Goal: Information Seeking & Learning: Find specific fact

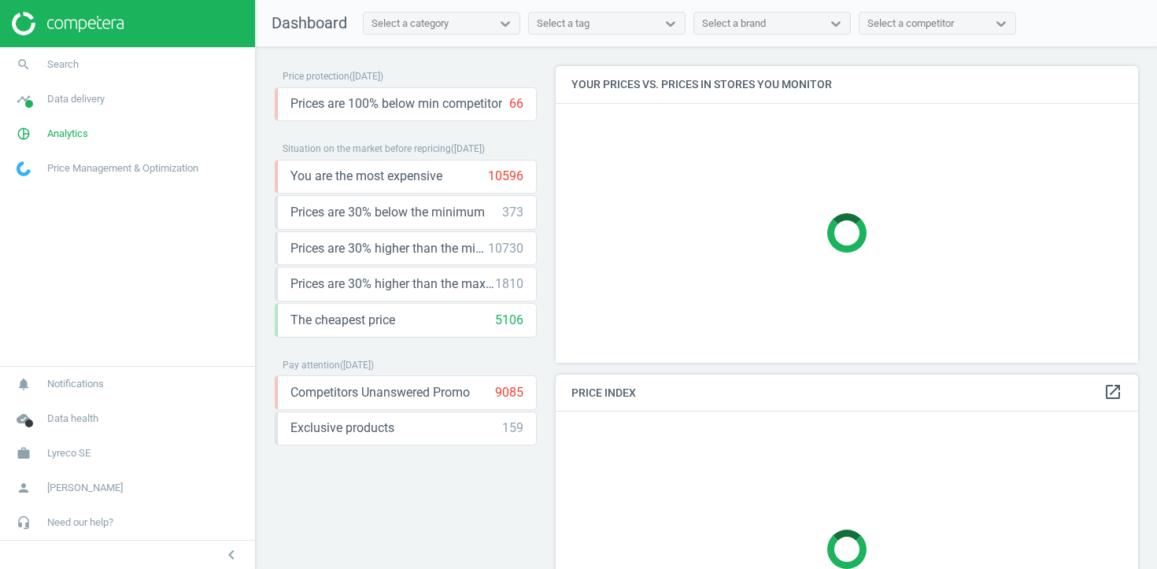
scroll to position [298, 583]
click at [135, 90] on link "timeline Data delivery" at bounding box center [127, 99] width 255 height 35
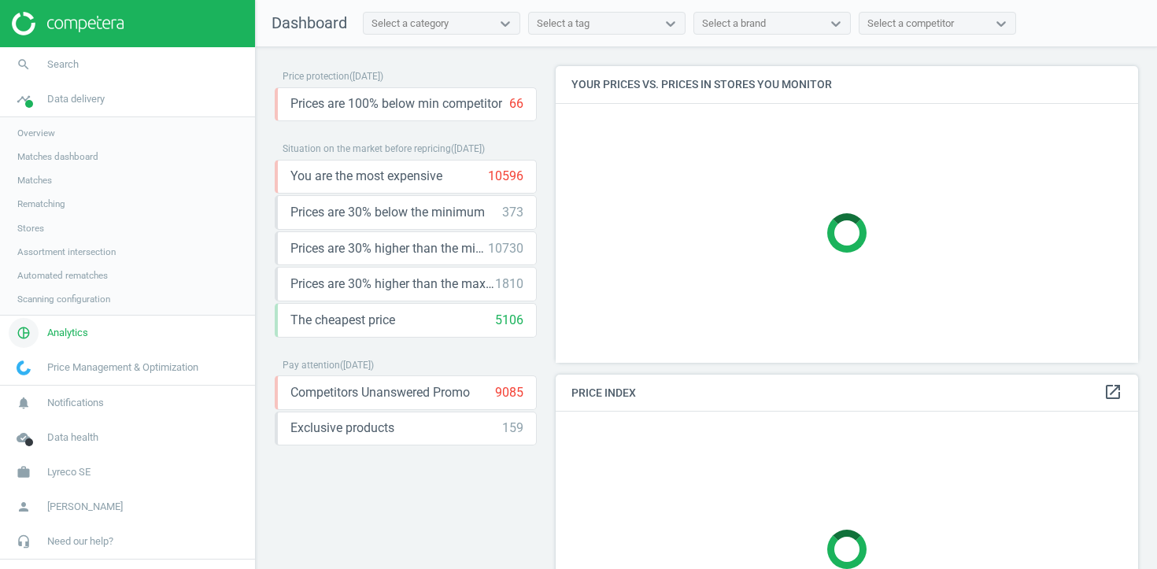
click at [76, 340] on link "pie_chart_outlined Analytics" at bounding box center [127, 333] width 255 height 35
click at [37, 194] on span "Products" at bounding box center [35, 191] width 37 height 13
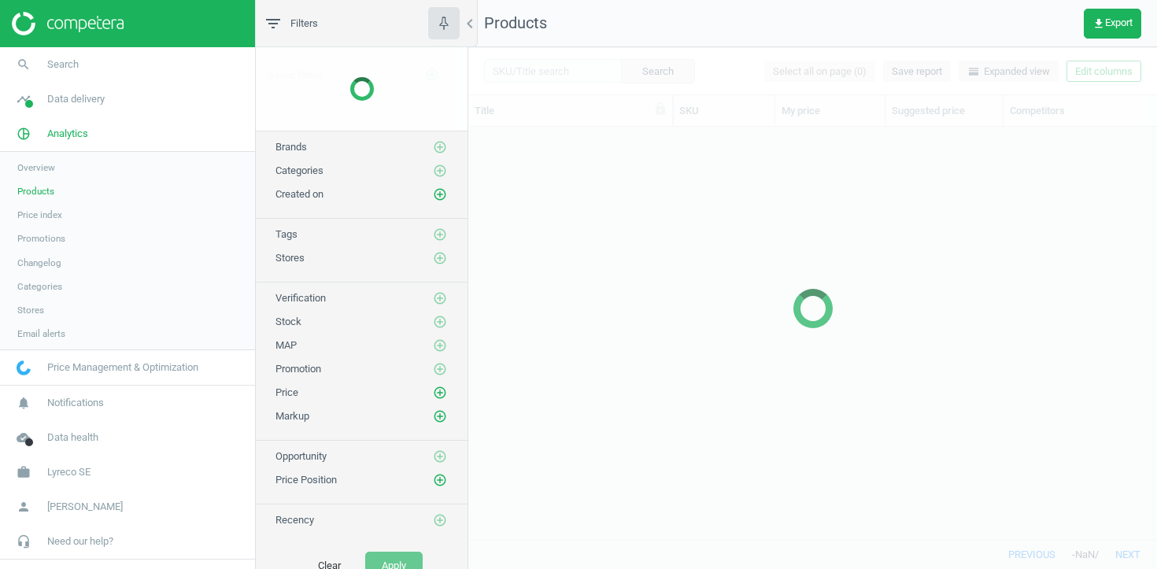
scroll to position [412, 689]
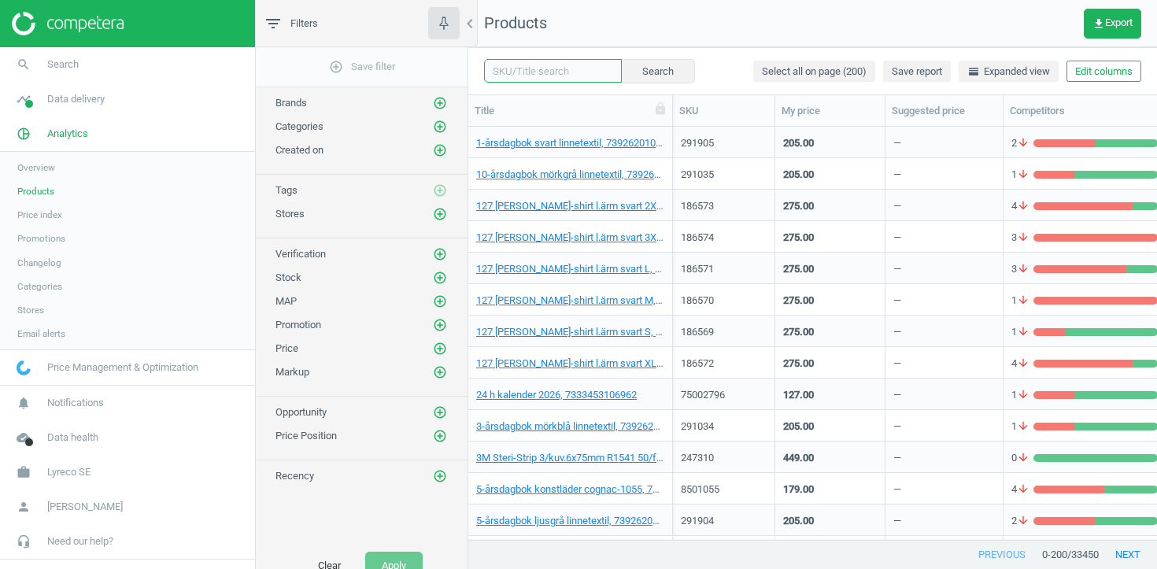
click at [549, 69] on input "text" at bounding box center [553, 71] width 138 height 24
paste input "5001941"
type input "5001941"
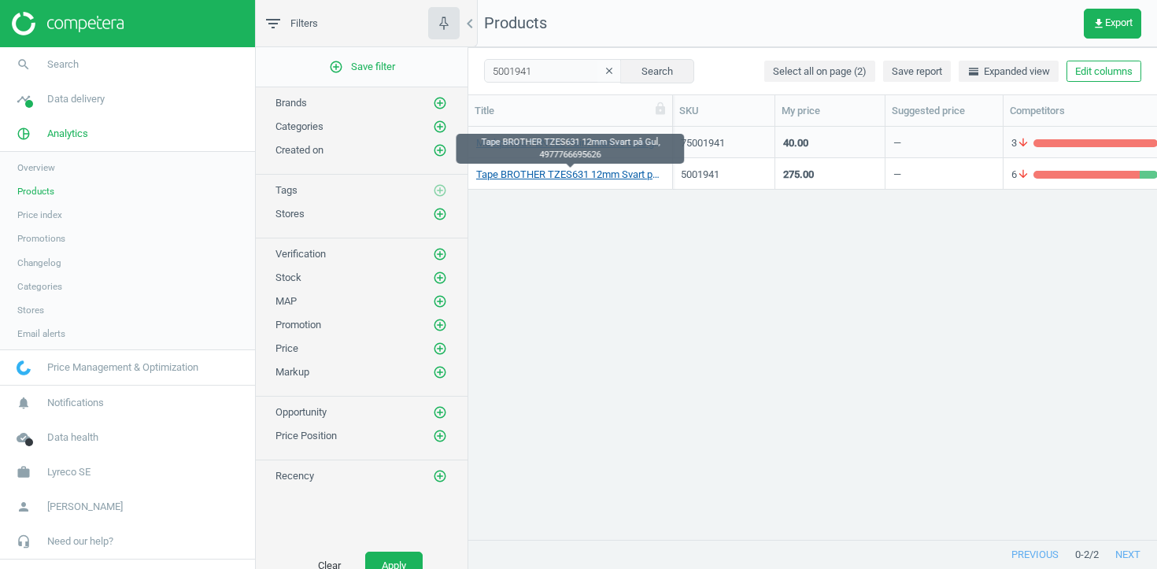
click at [555, 173] on link "Tape BROTHER TZES631 12mm Svart på Gul, 4977766695626" at bounding box center [570, 175] width 188 height 14
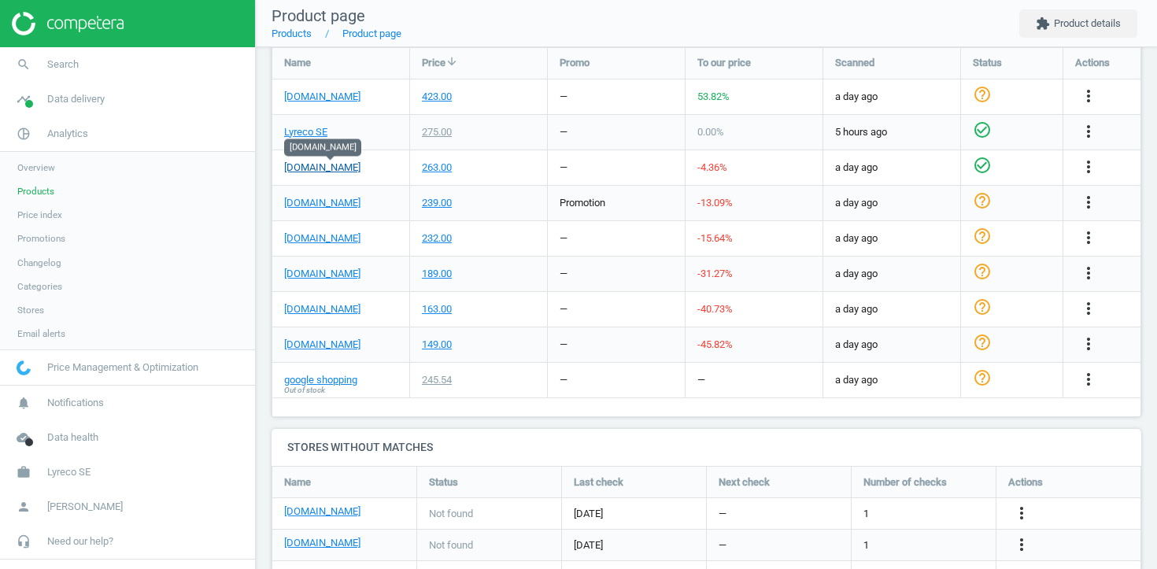
scroll to position [581, 0]
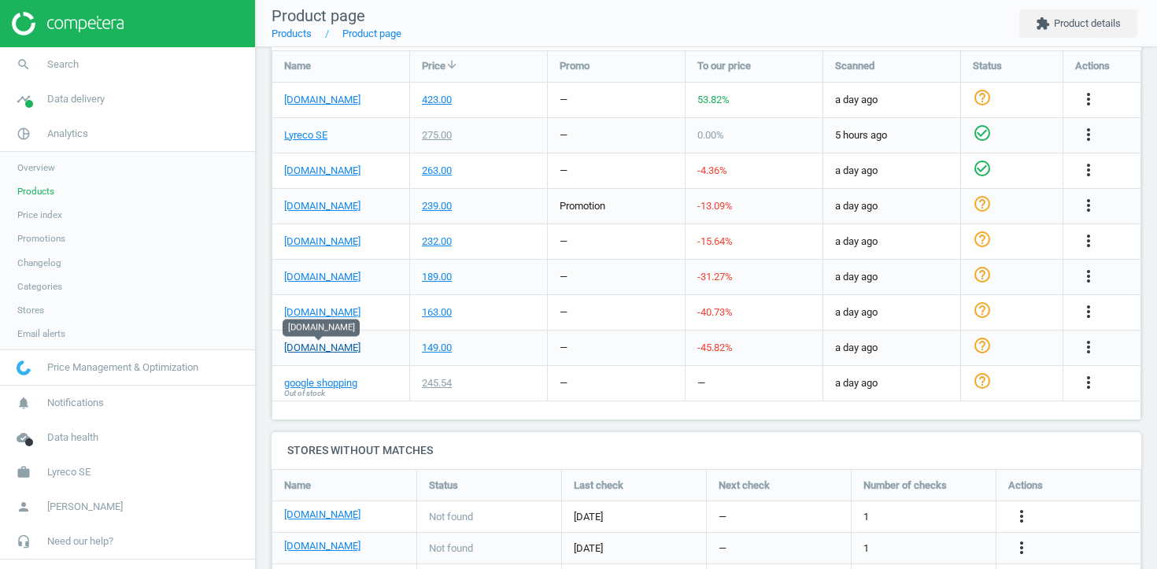
click at [344, 346] on link "packoplock.se" at bounding box center [322, 348] width 76 height 14
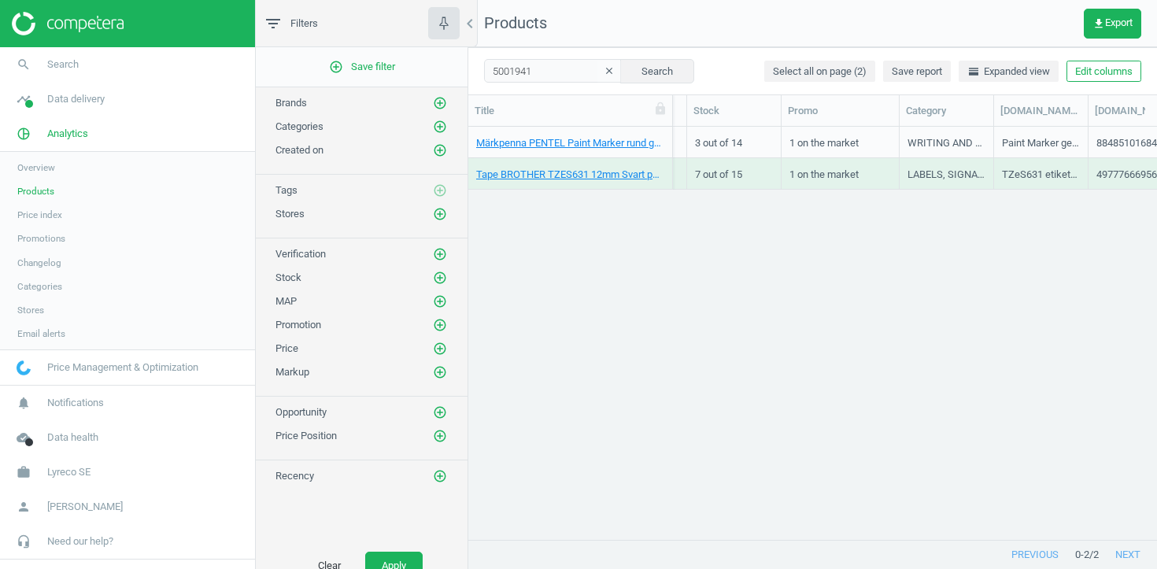
scroll to position [0, 705]
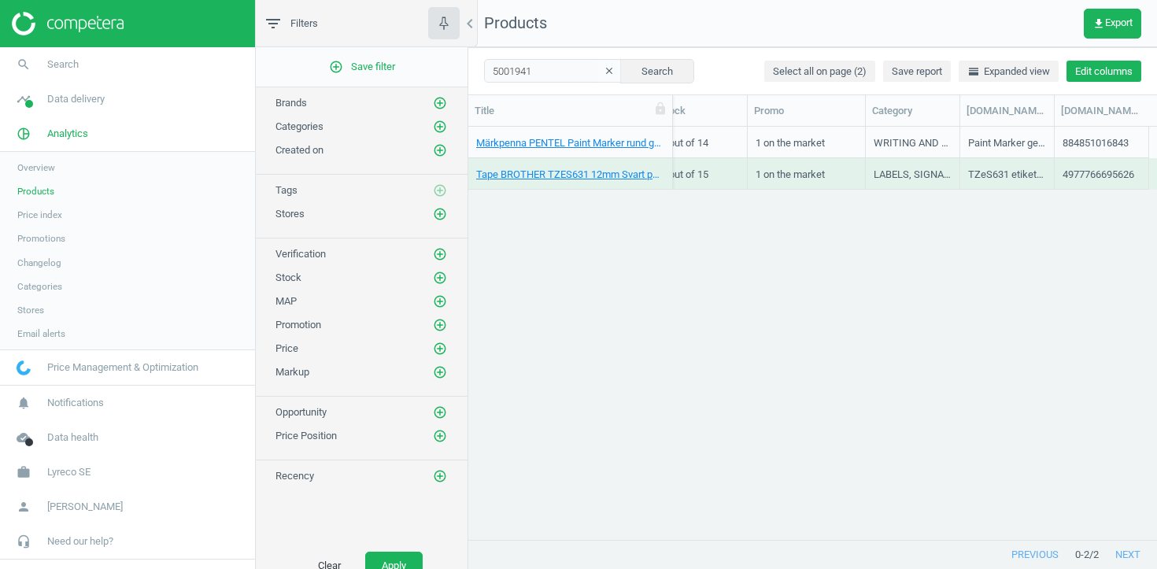
click at [1113, 68] on button "Edit columns" at bounding box center [1104, 72] width 75 height 22
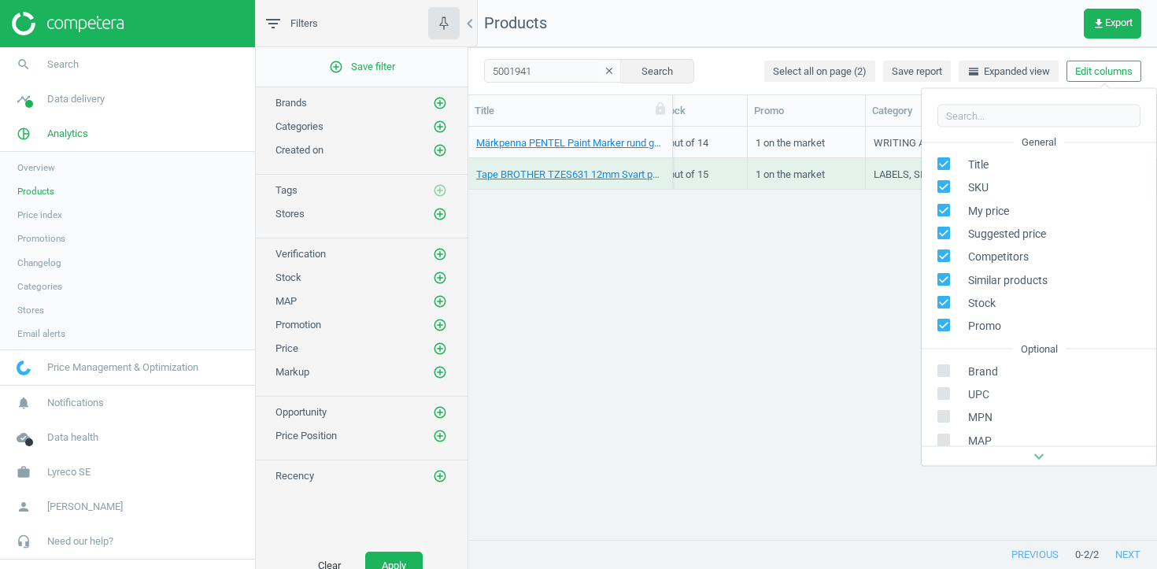
scroll to position [248, 0]
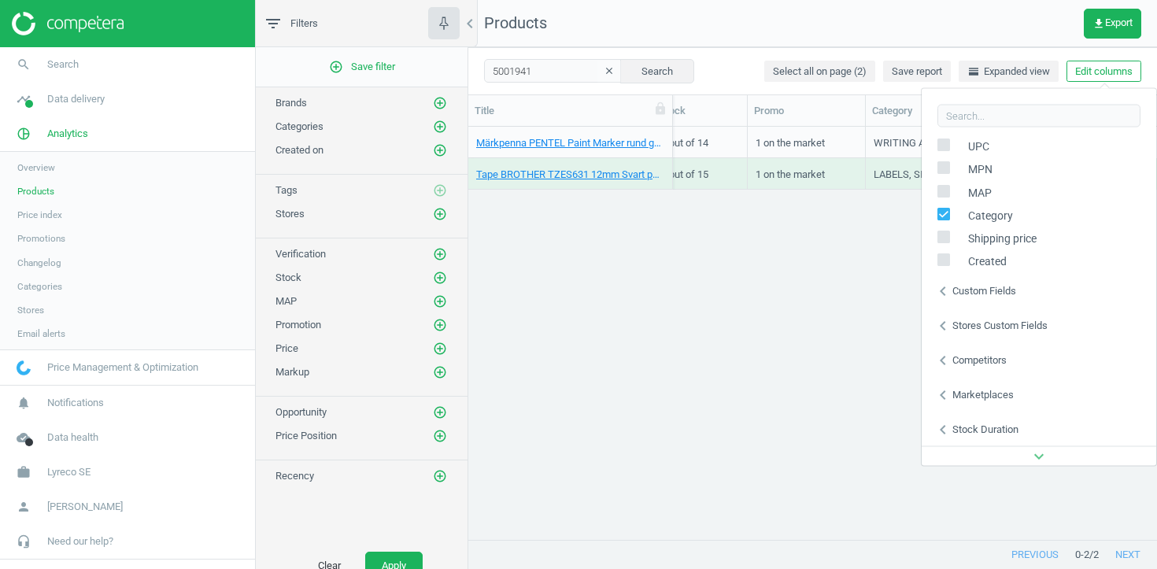
click at [937, 331] on icon "chevron_left" at bounding box center [943, 325] width 19 height 19
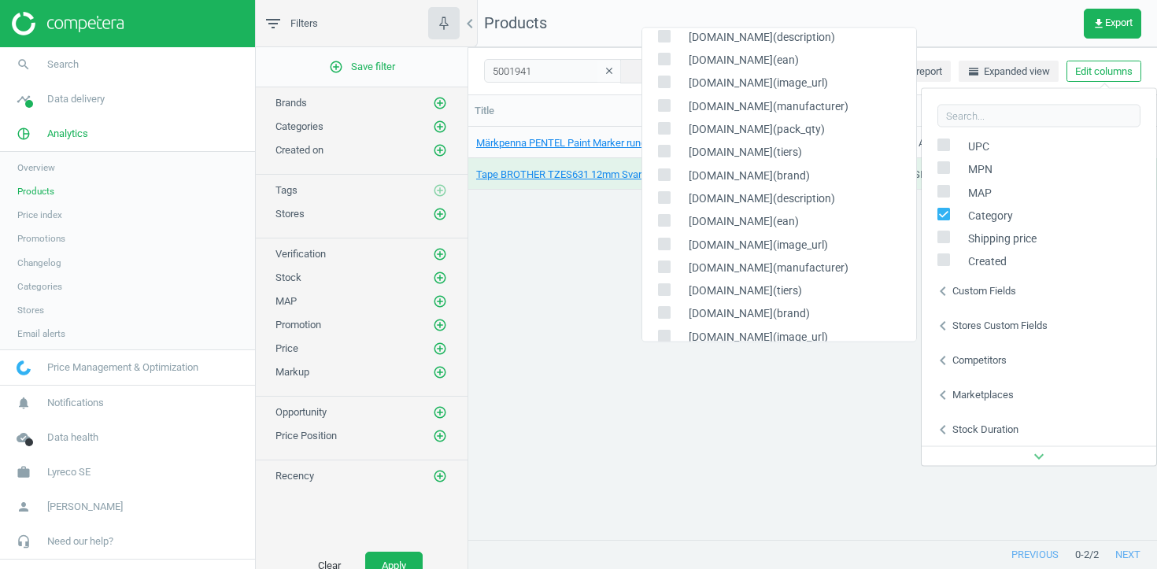
scroll to position [1610, 0]
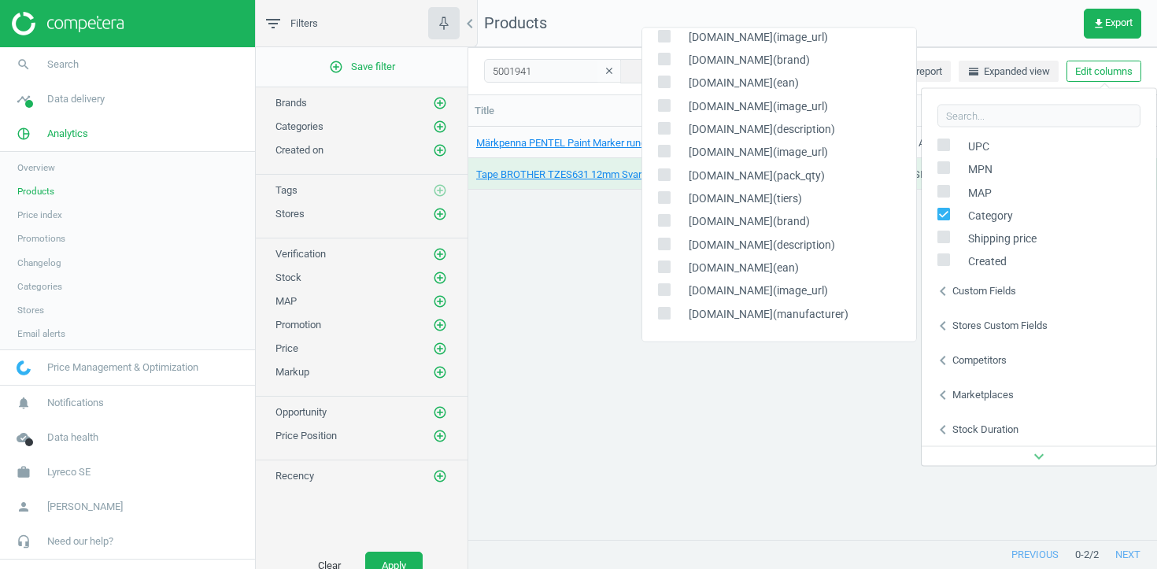
click at [660, 195] on input "checkbox" at bounding box center [664, 198] width 10 height 10
checkbox input "true"
click at [606, 289] on div "Märkpenna PENTEL Paint Marker rund guld, 884851016843 75001941 40.00 — 3 arrow_…" at bounding box center [812, 333] width 689 height 412
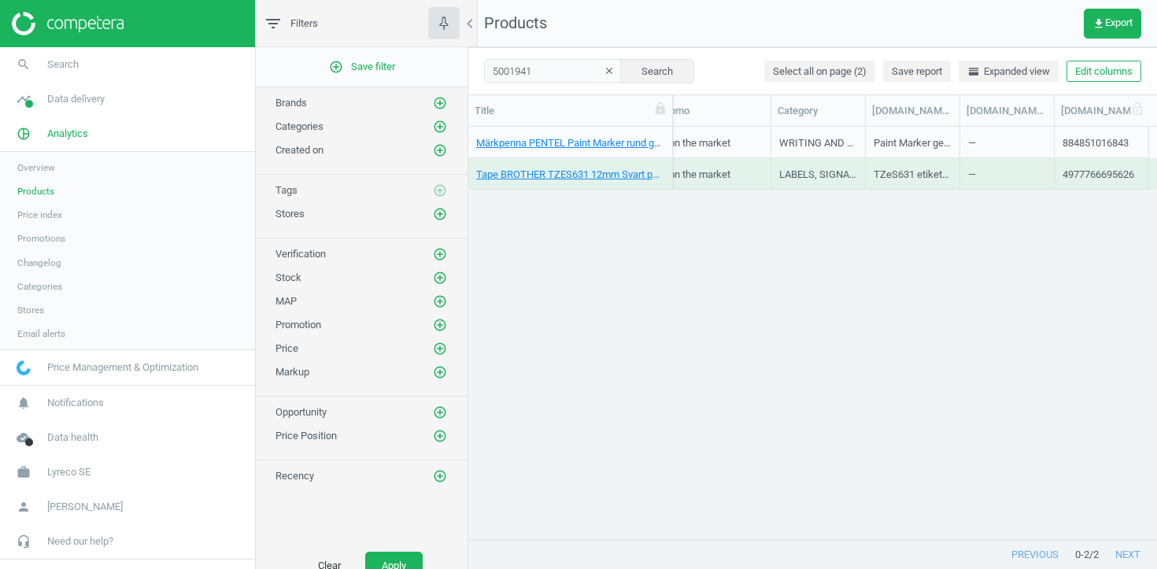
scroll to position [0, 799]
drag, startPoint x: 1053, startPoint y: 105, endPoint x: 1085, endPoint y: 108, distance: 31.6
click at [1085, 108] on div at bounding box center [1086, 110] width 16 height 31
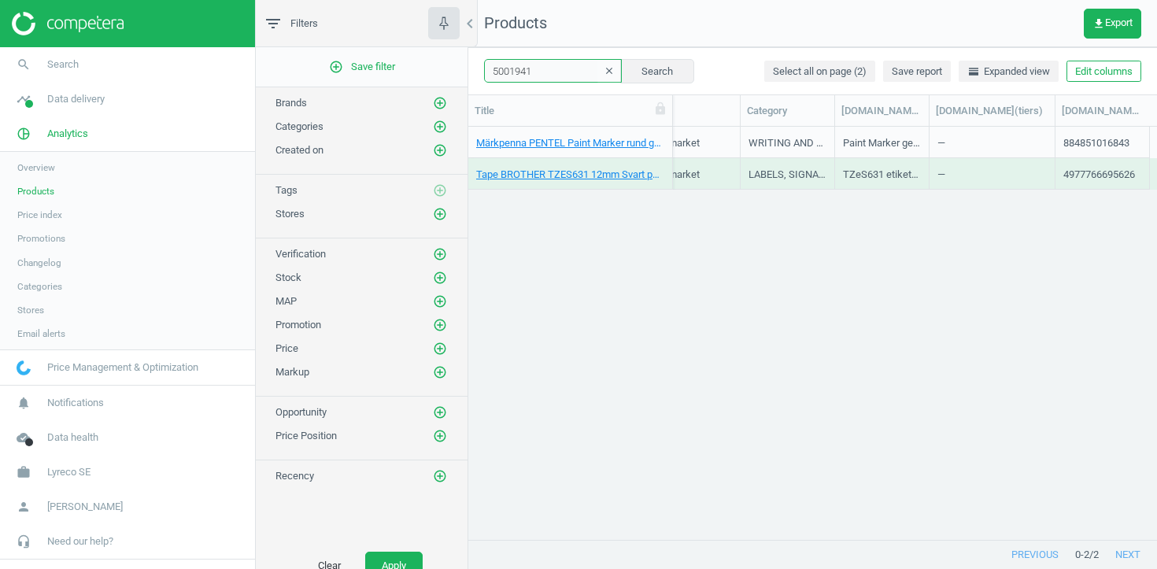
click at [568, 76] on input "5001941" at bounding box center [553, 71] width 138 height 24
paste input "876924"
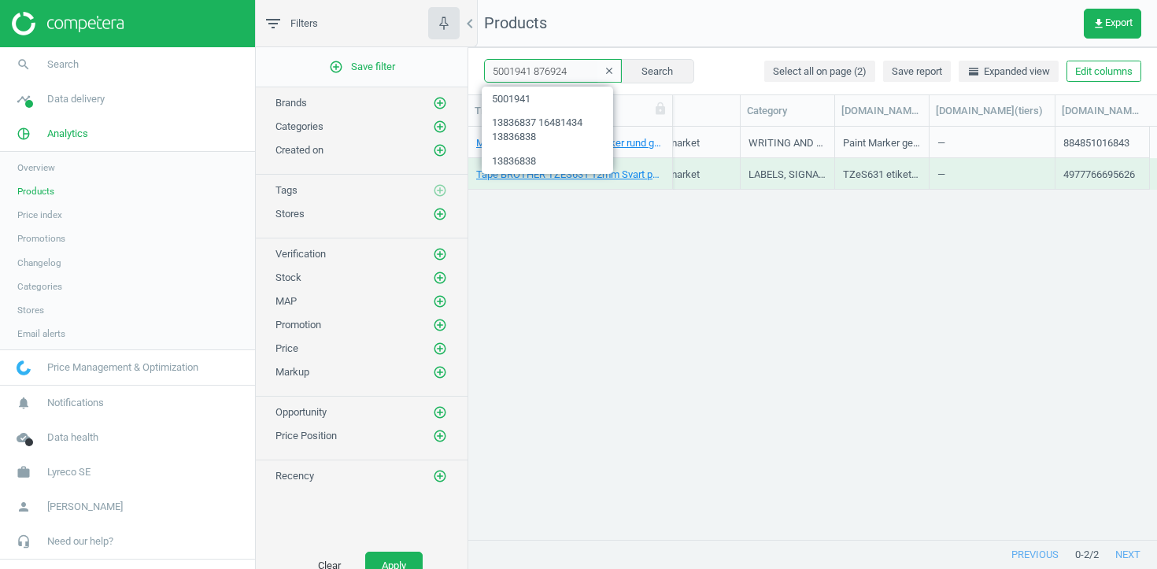
type input "5001941 876924"
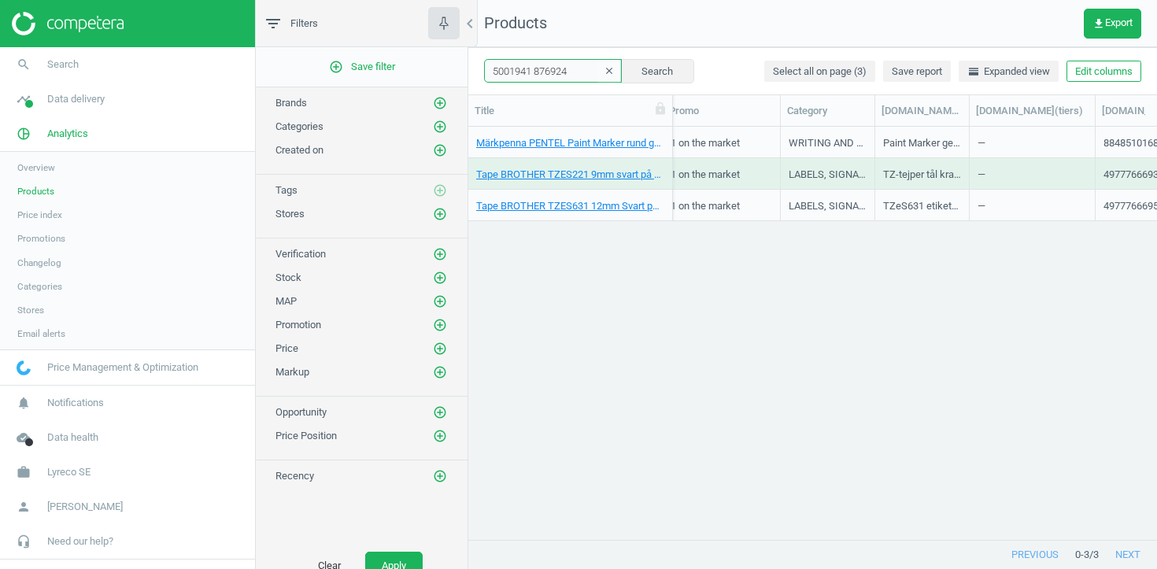
scroll to position [0, 606]
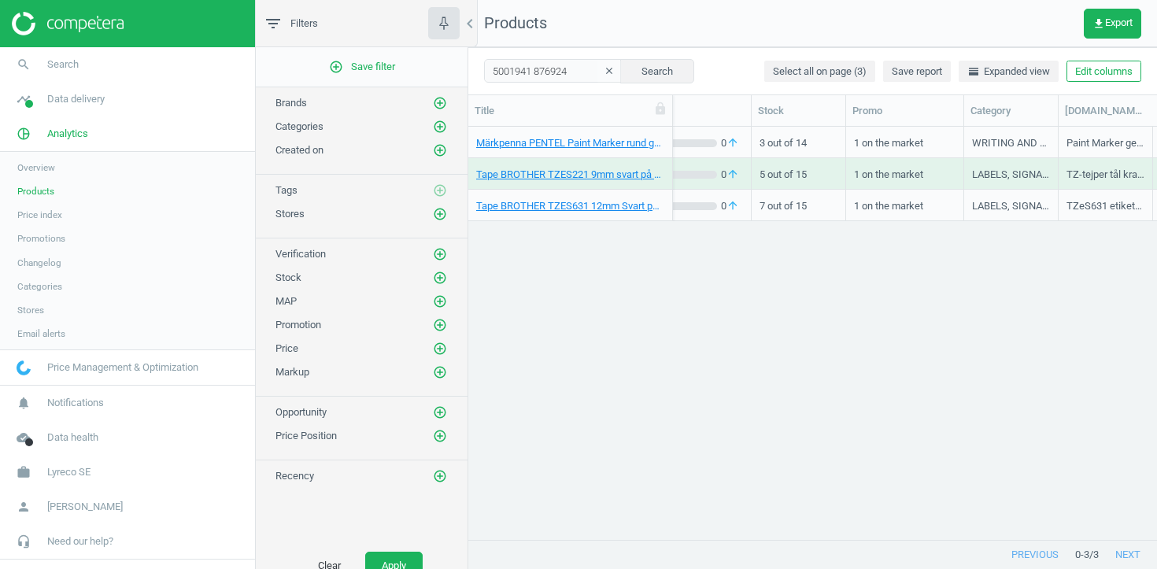
click at [664, 194] on div "Tape BROTHER TZES631 12mm Svart på Gul, 4977766695626" at bounding box center [570, 205] width 188 height 28
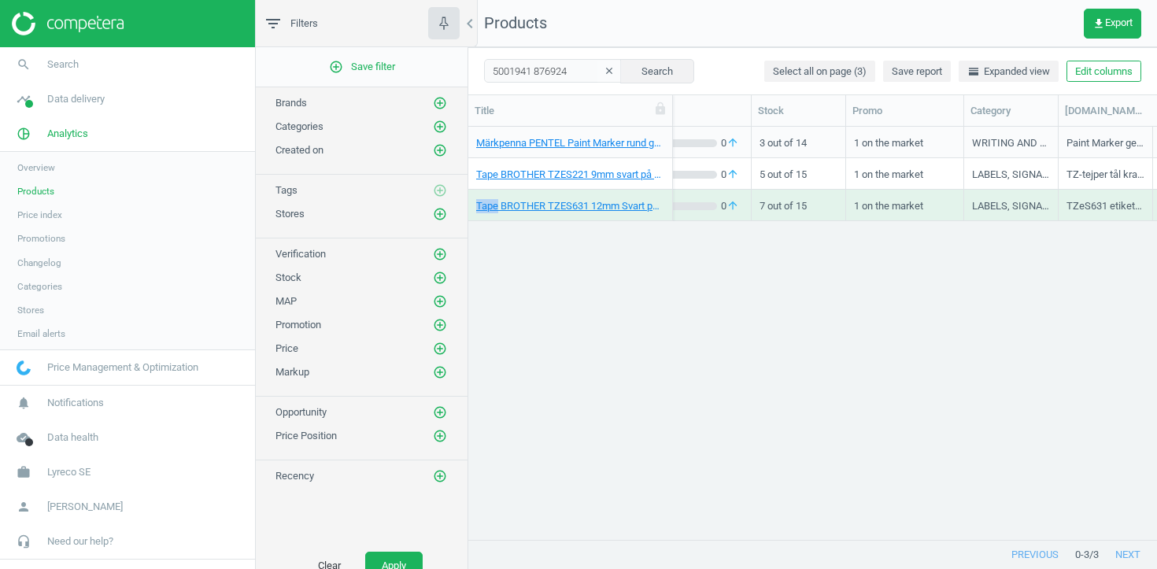
click at [664, 194] on div "Tape BROTHER TZES631 12mm Svart på Gul, 4977766695626" at bounding box center [570, 205] width 188 height 28
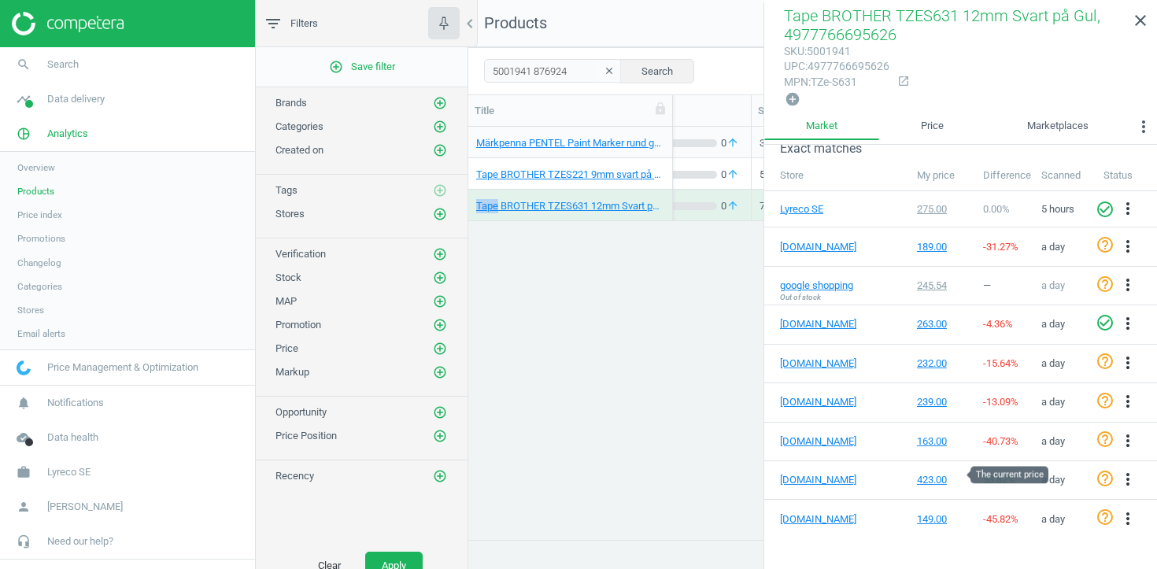
scroll to position [239, 0]
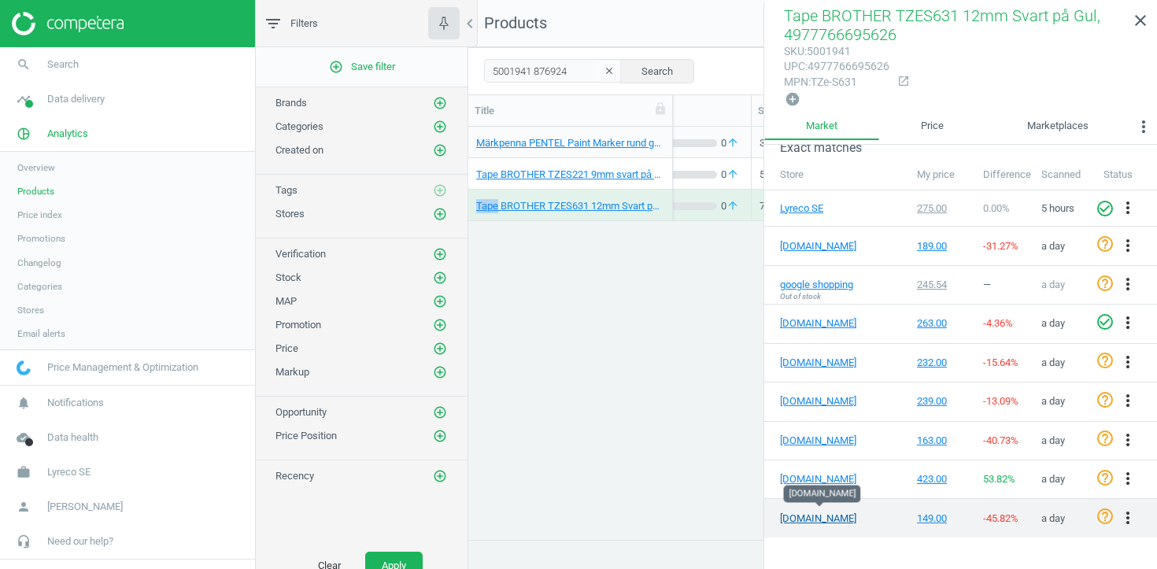
click at [833, 515] on link "packoplock.se" at bounding box center [819, 519] width 79 height 14
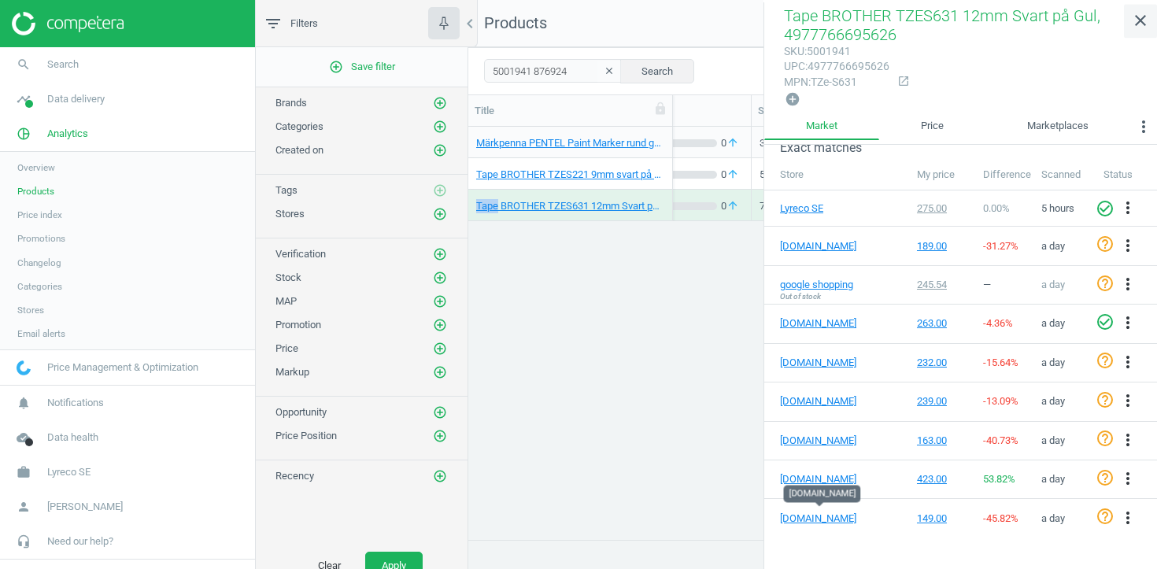
click at [1148, 22] on icon "close" at bounding box center [1140, 20] width 19 height 19
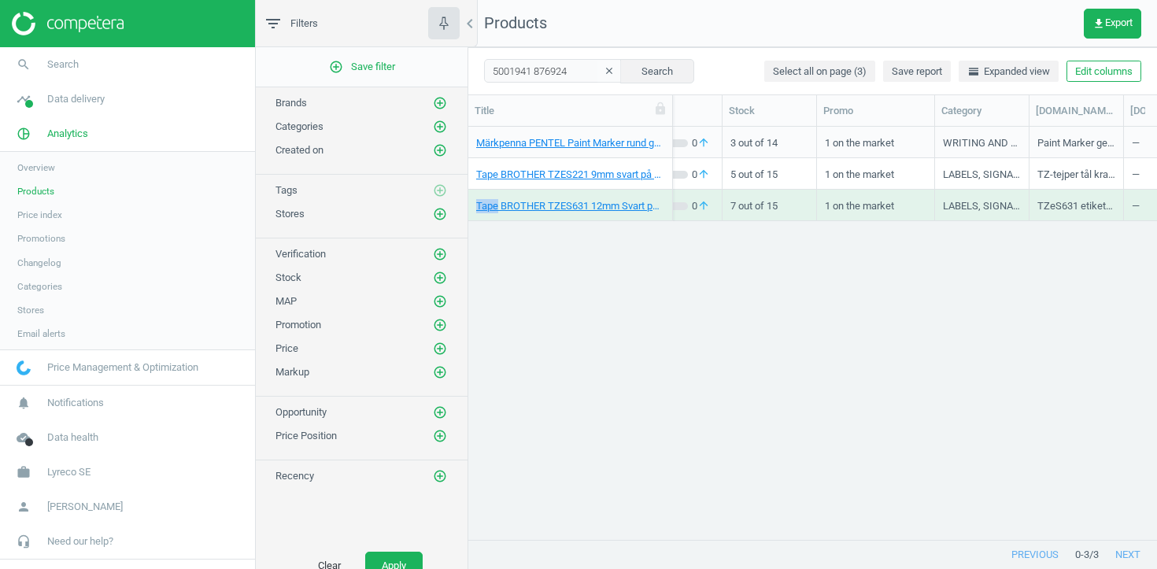
scroll to position [0, 830]
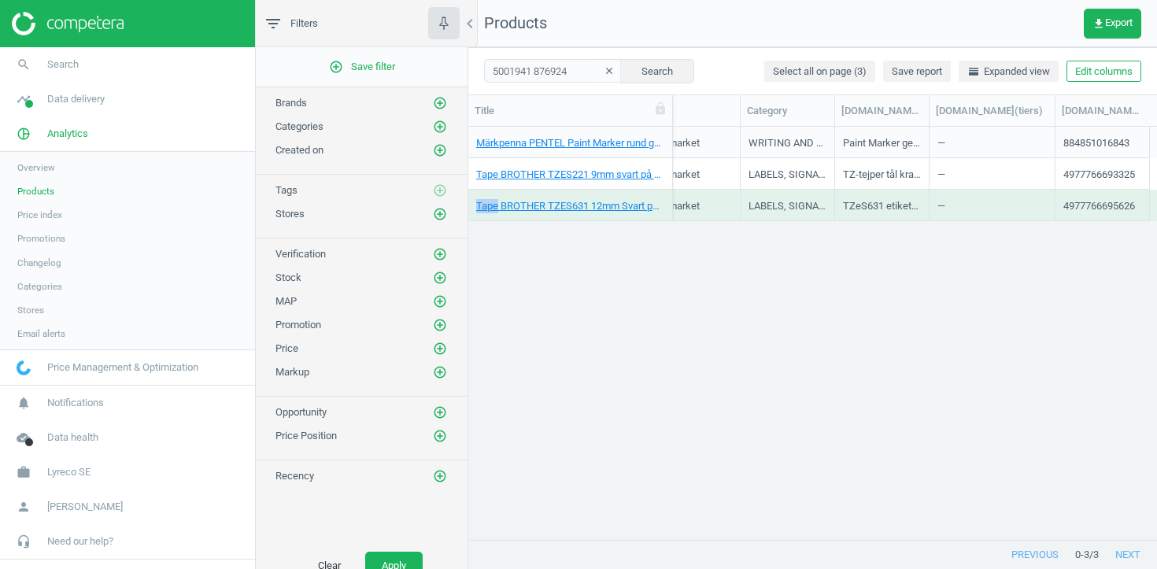
click at [604, 72] on icon "clear" at bounding box center [609, 70] width 11 height 11
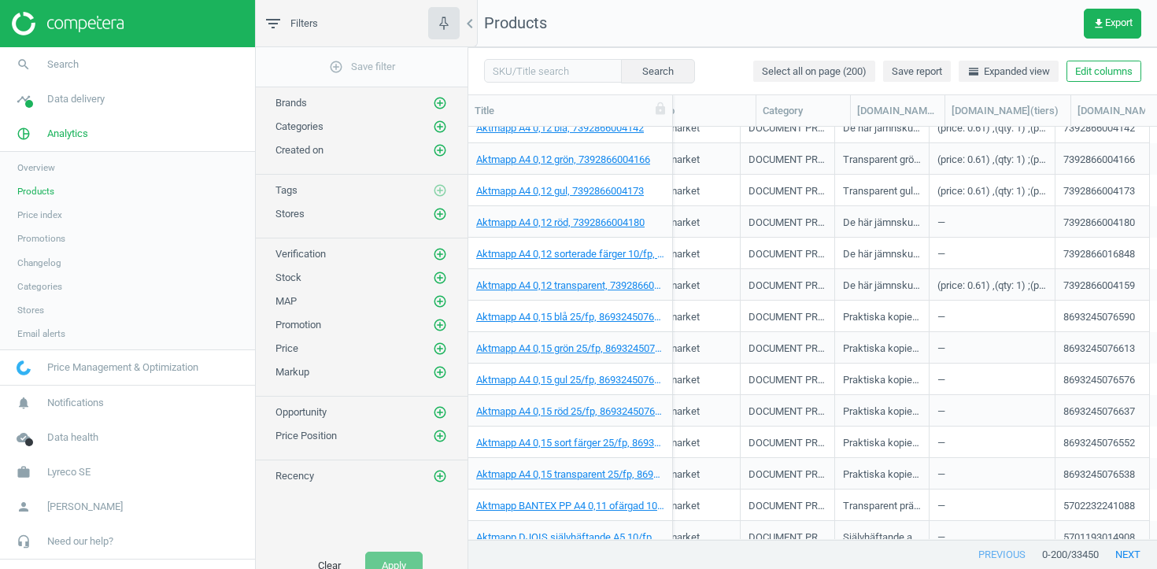
scroll to position [0, 812]
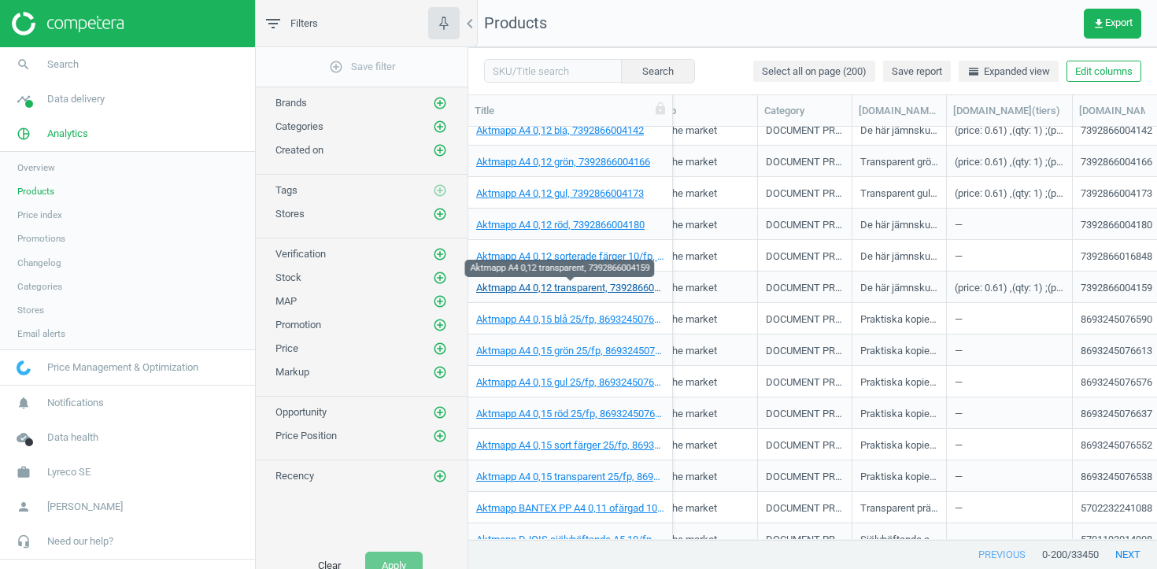
click at [535, 289] on link "Aktmapp A4 0,12 transparent, 7392866004159" at bounding box center [570, 288] width 188 height 14
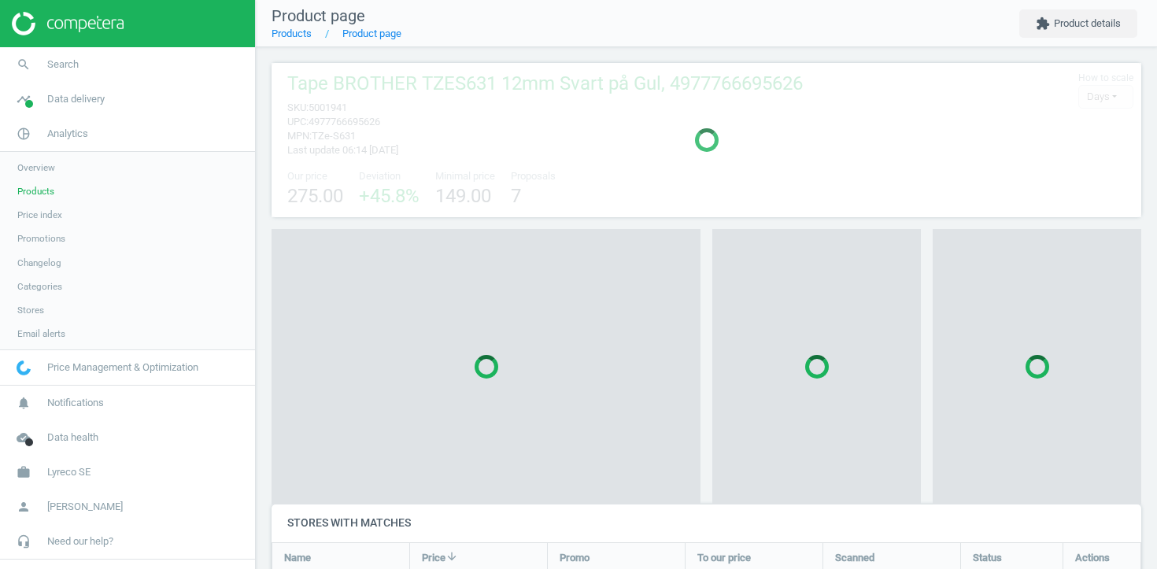
scroll to position [1060, 871]
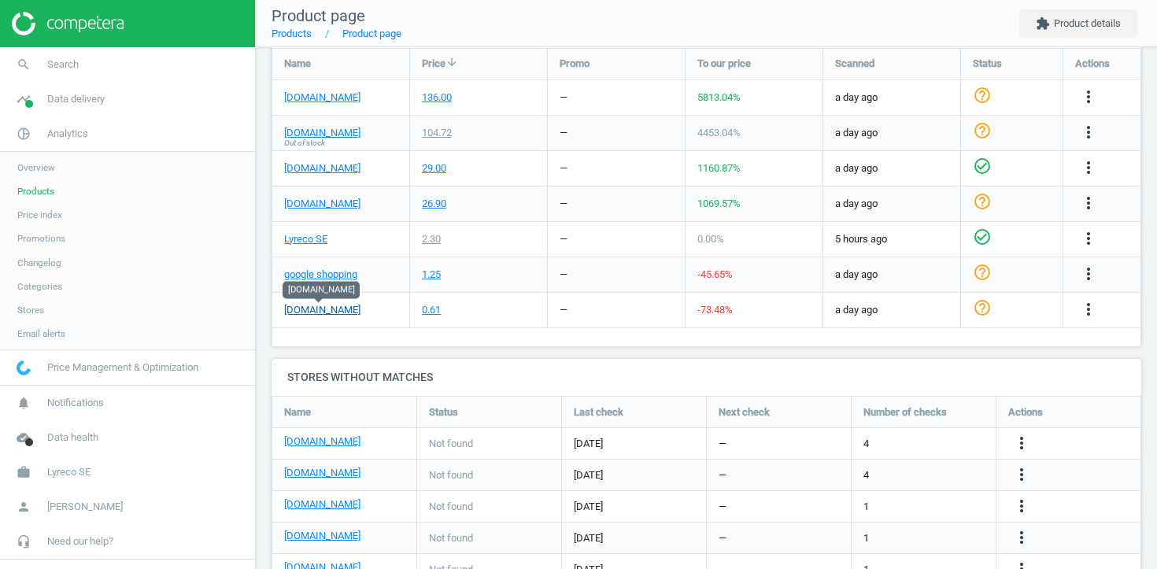
click at [327, 312] on link "packoplock.se" at bounding box center [322, 310] width 76 height 14
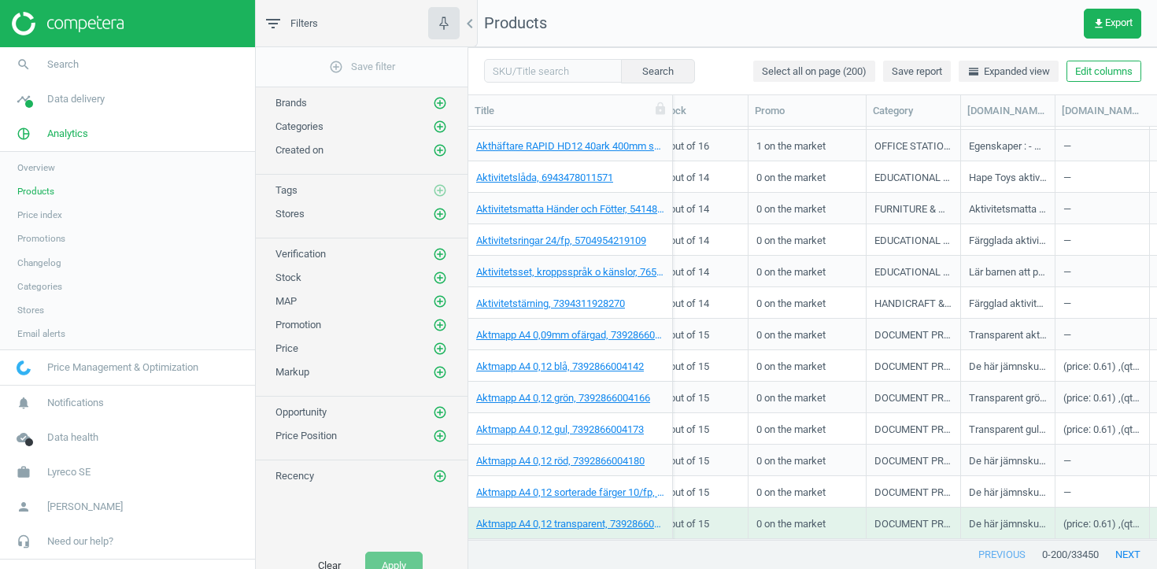
scroll to position [0, 798]
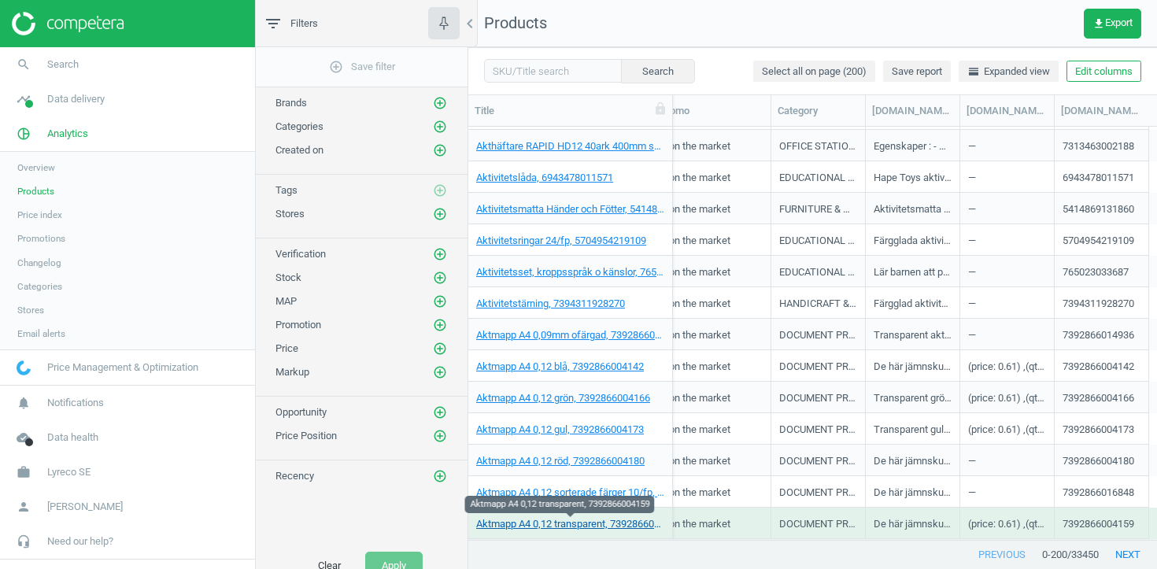
click at [627, 523] on link "Aktmapp A4 0,12 transparent, 7392866004159" at bounding box center [570, 524] width 188 height 14
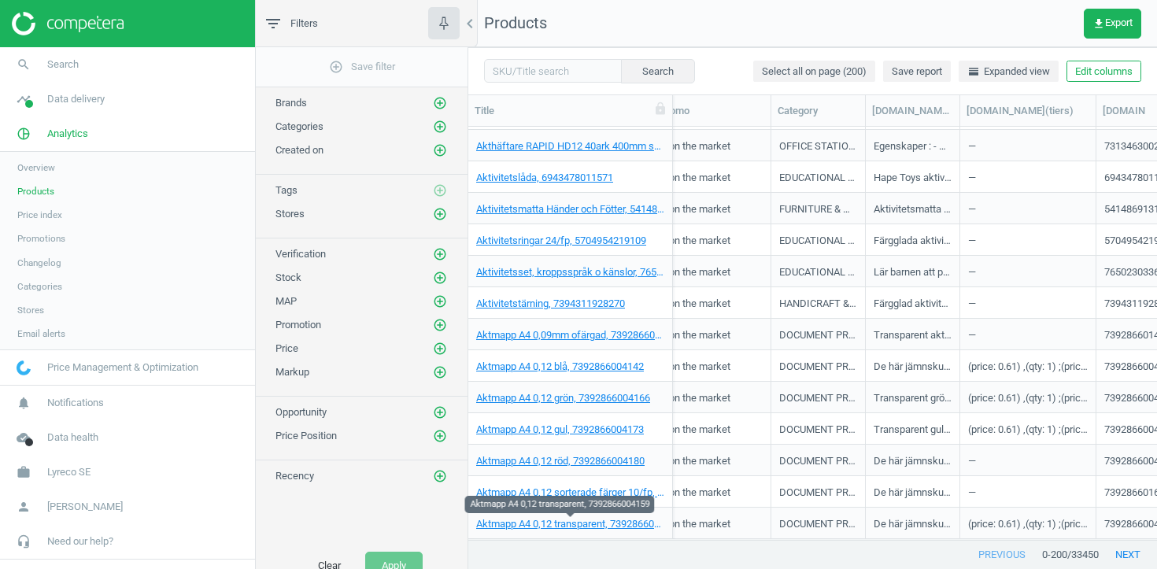
scroll to position [0, 799]
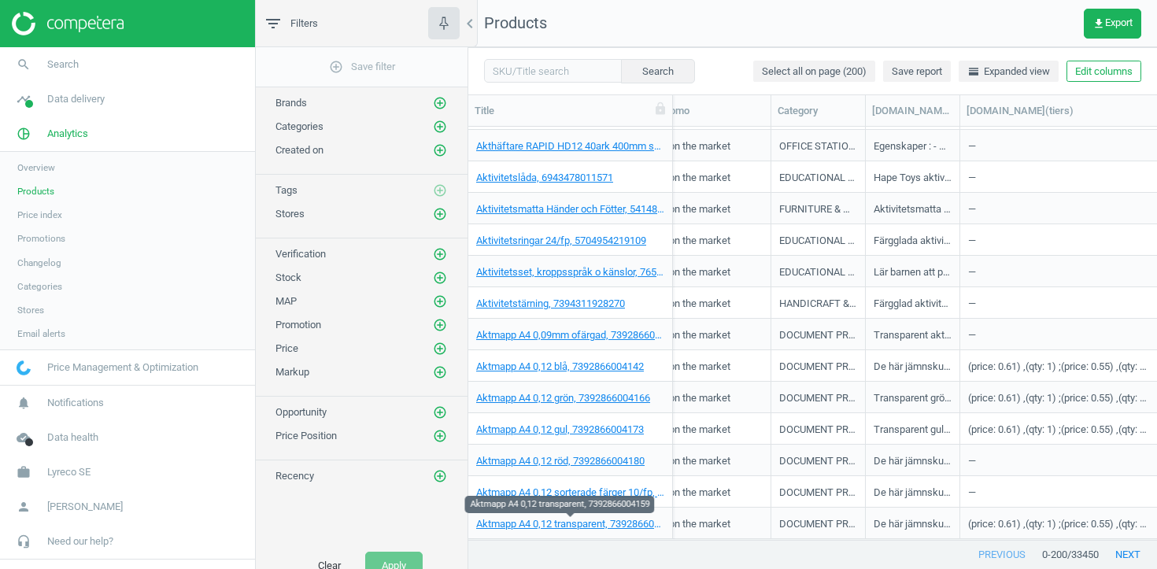
drag, startPoint x: 1053, startPoint y: 117, endPoint x: 1156, endPoint y: 120, distance: 103.2
click at [1156, 122] on div "Title SKU My price Suggested price Competitors Similar products Stock Promo Cat…" at bounding box center [812, 110] width 689 height 31
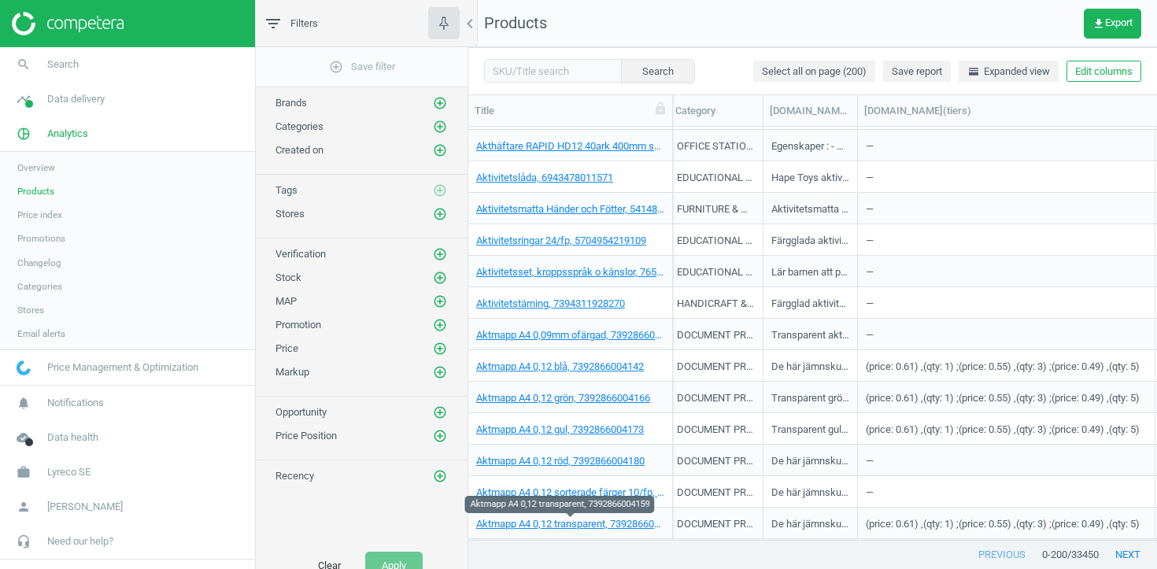
drag, startPoint x: 1056, startPoint y: 115, endPoint x: 1156, endPoint y: 115, distance: 99.2
click at [1156, 116] on div "Title SKU My price Suggested price Competitors Similar products Stock Promo Cat…" at bounding box center [812, 110] width 689 height 31
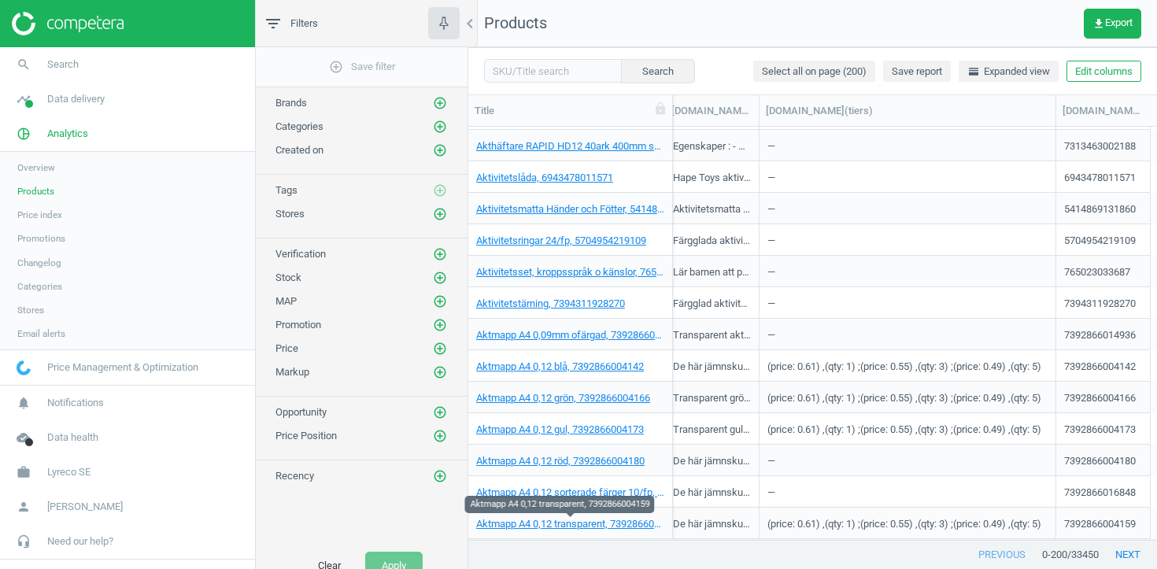
scroll to position [0, 1000]
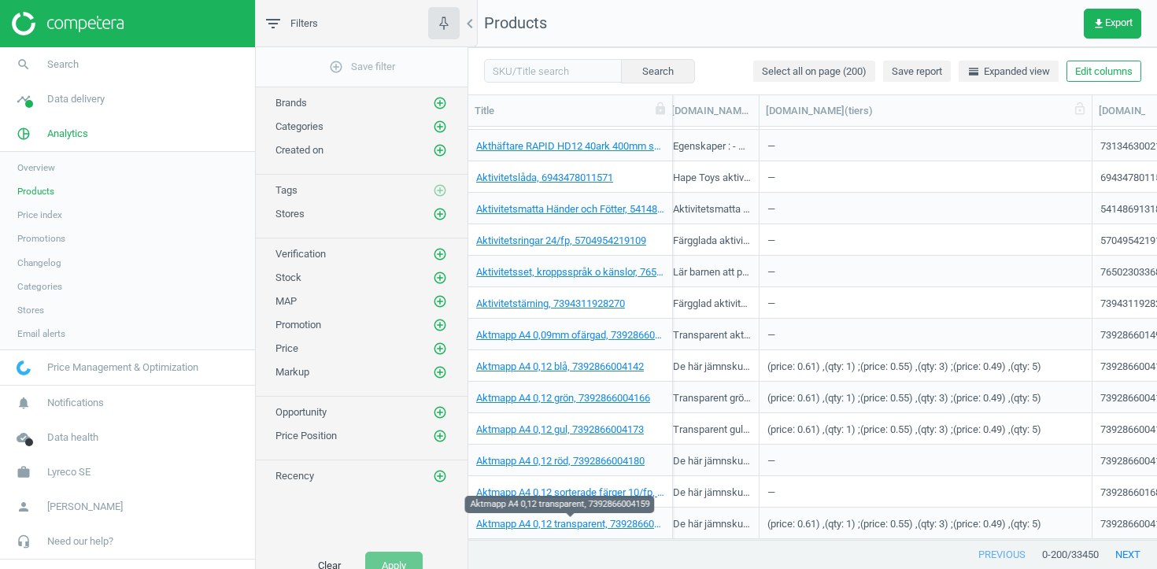
drag, startPoint x: 1054, startPoint y: 106, endPoint x: 1090, endPoint y: 105, distance: 36.2
click at [1090, 105] on div at bounding box center [1092, 110] width 16 height 31
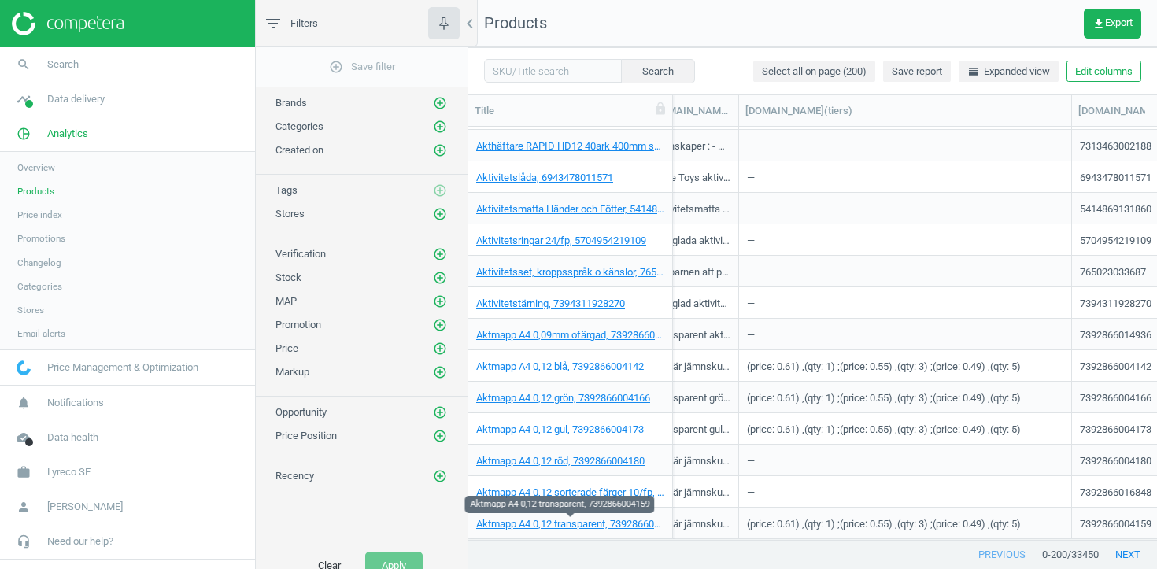
scroll to position [0, 1033]
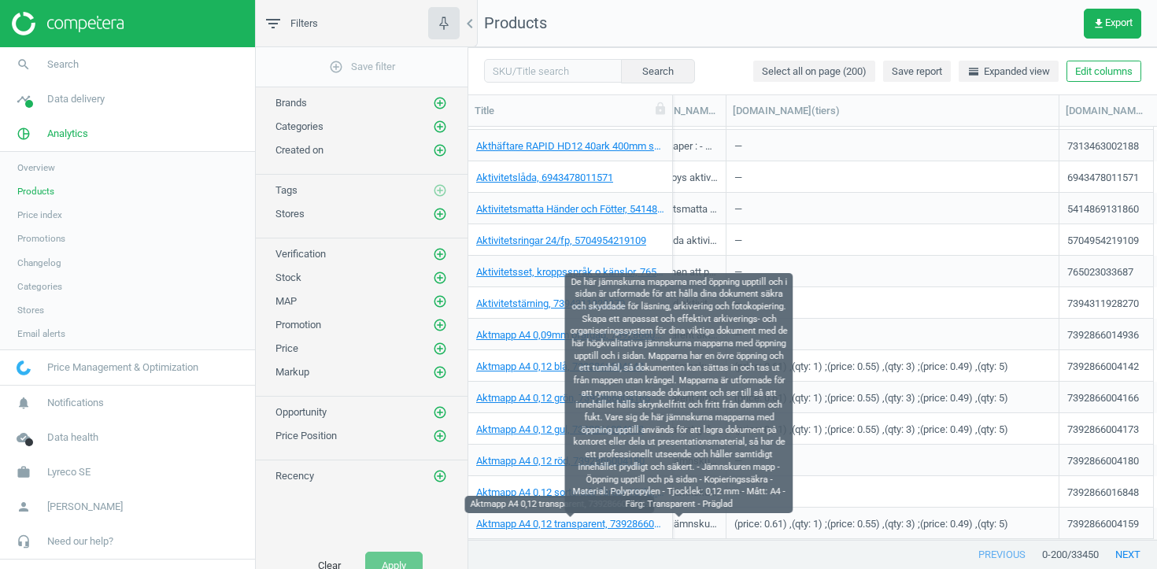
click at [702, 521] on div "De här jämnskurna mapparna med öppning upptill och i sidan är utformade för att…" at bounding box center [679, 527] width 78 height 20
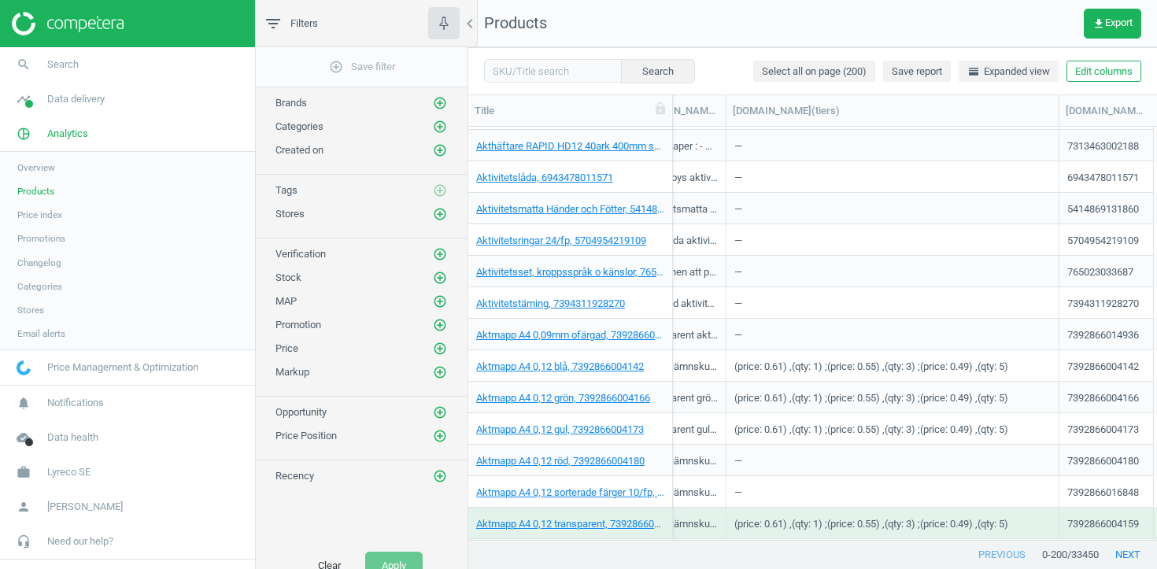
click at [944, 186] on div "—" at bounding box center [892, 177] width 316 height 28
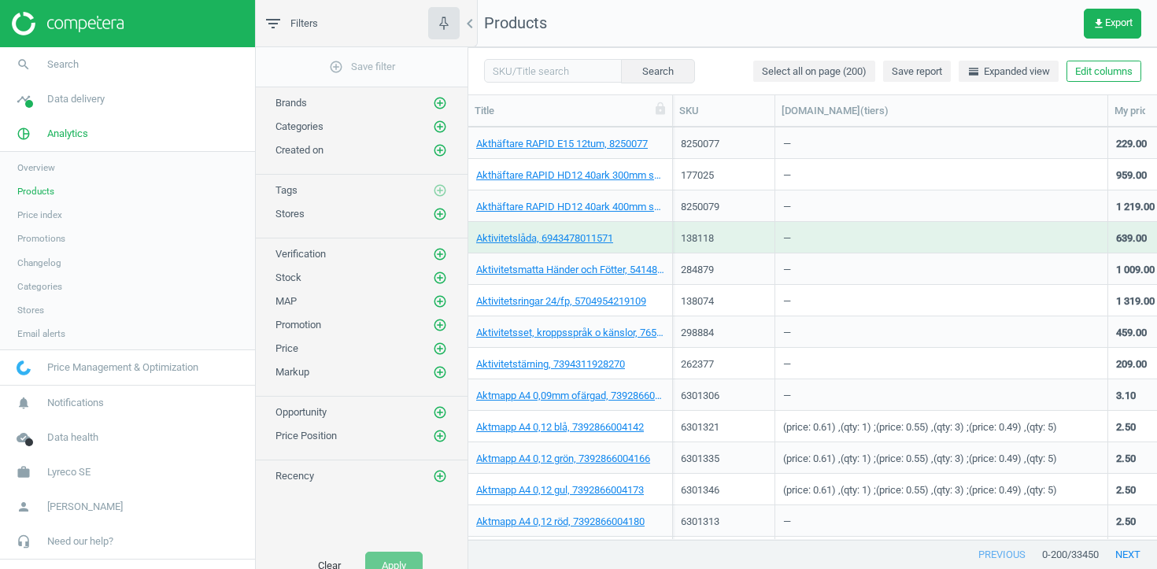
scroll to position [4719, 0]
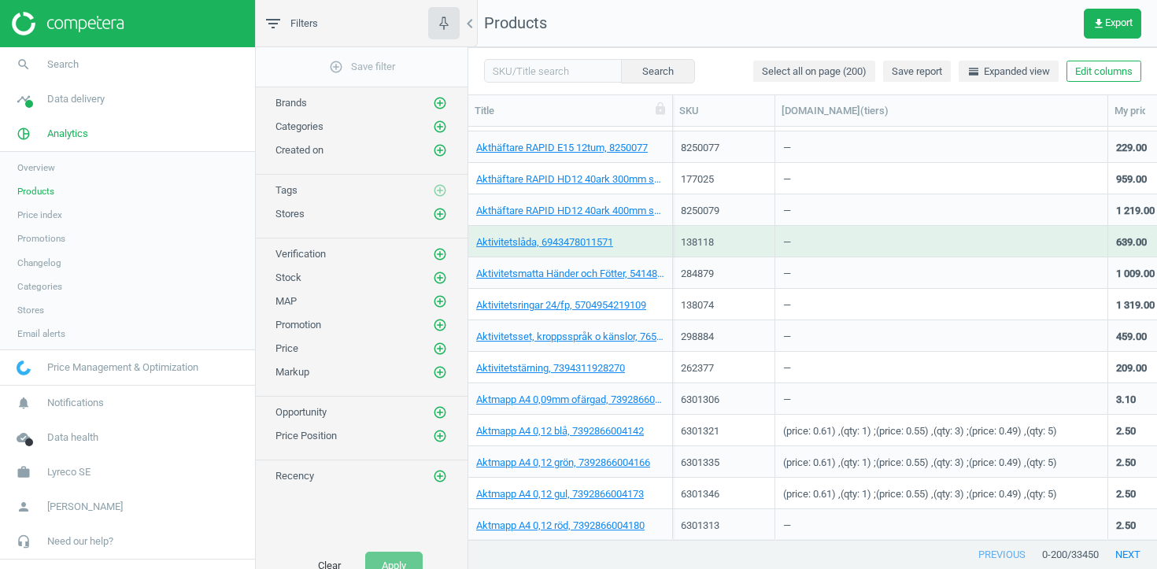
click at [666, 520] on div "Aktmapp A4 0,12 röd, 7392866004180" at bounding box center [570, 524] width 205 height 31
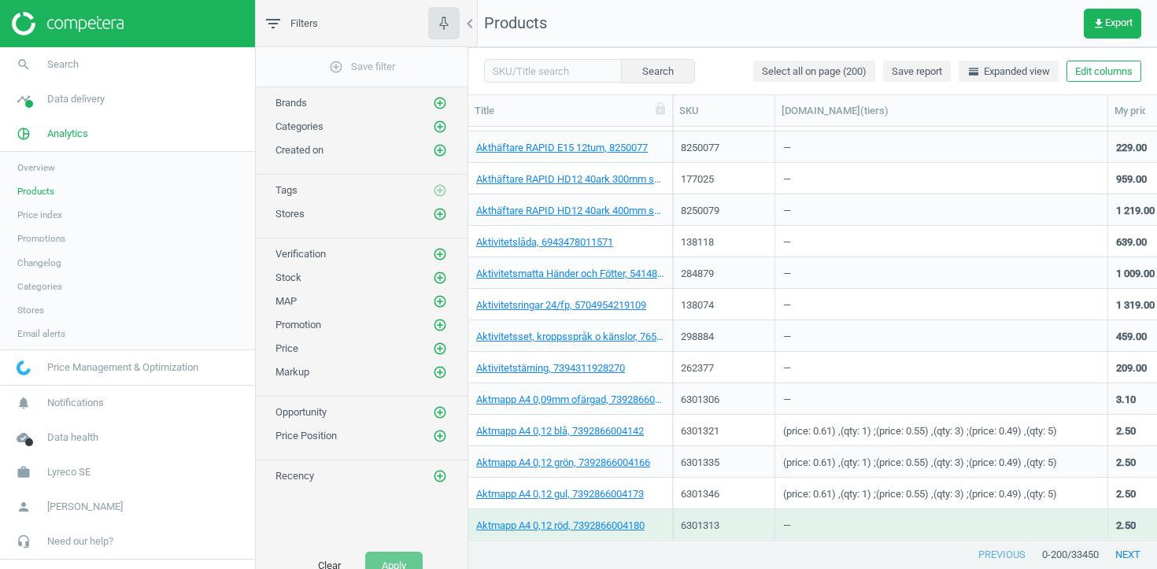
scroll to position [4720, 0]
click at [666, 520] on div "Aktmapp A4 0,12 röd, 7392866004180" at bounding box center [570, 523] width 205 height 31
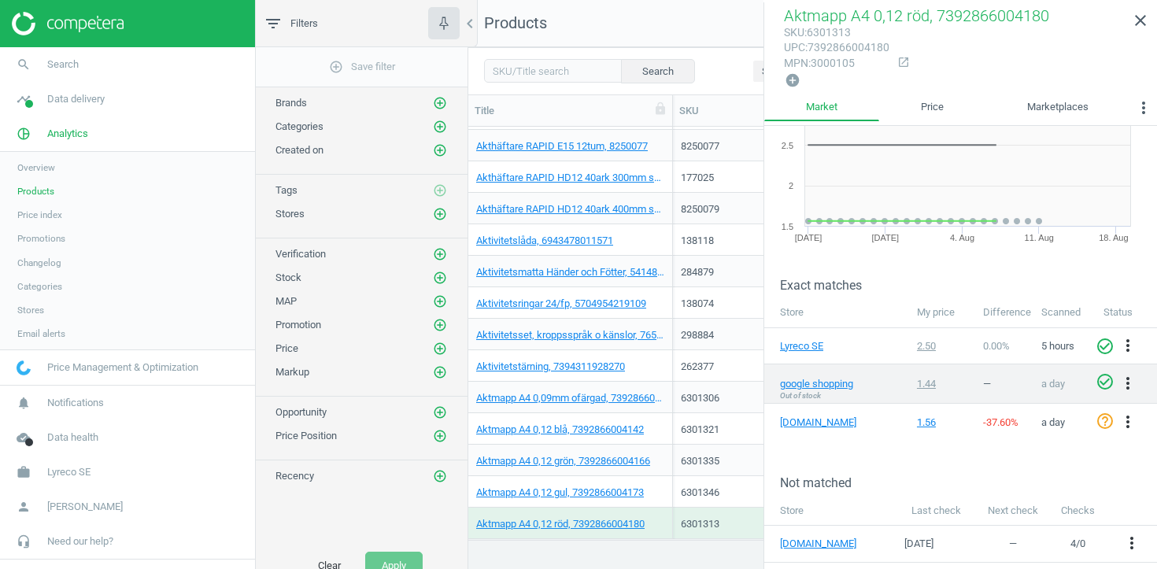
scroll to position [114, 0]
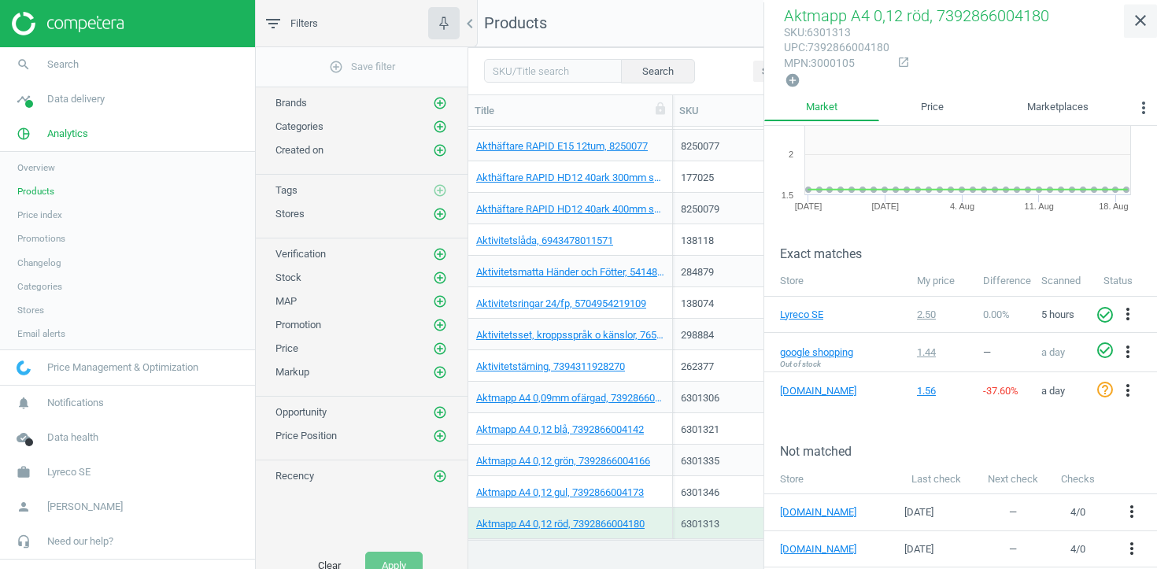
click at [1136, 14] on icon "close" at bounding box center [1140, 20] width 19 height 19
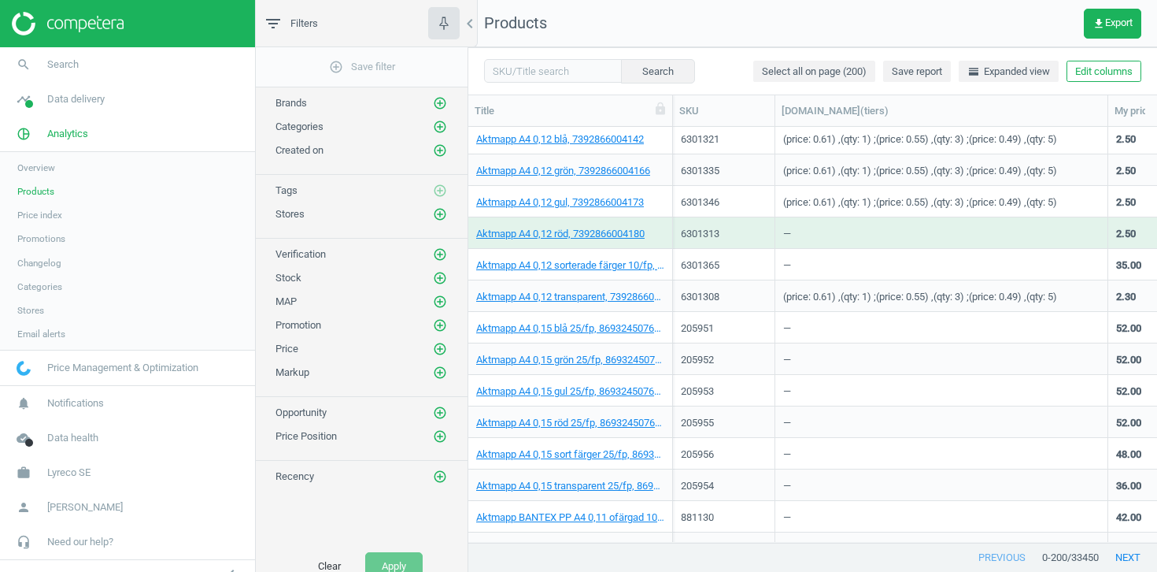
scroll to position [415, 689]
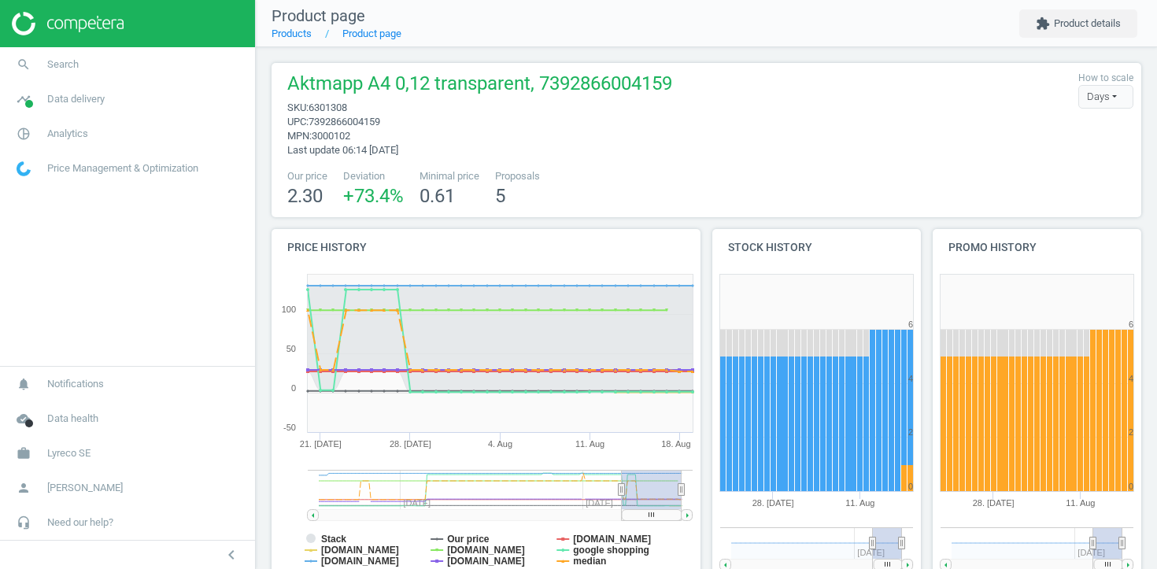
click at [335, 113] on span "sku : 6301308" at bounding box center [479, 108] width 385 height 14
copy span "6301308"
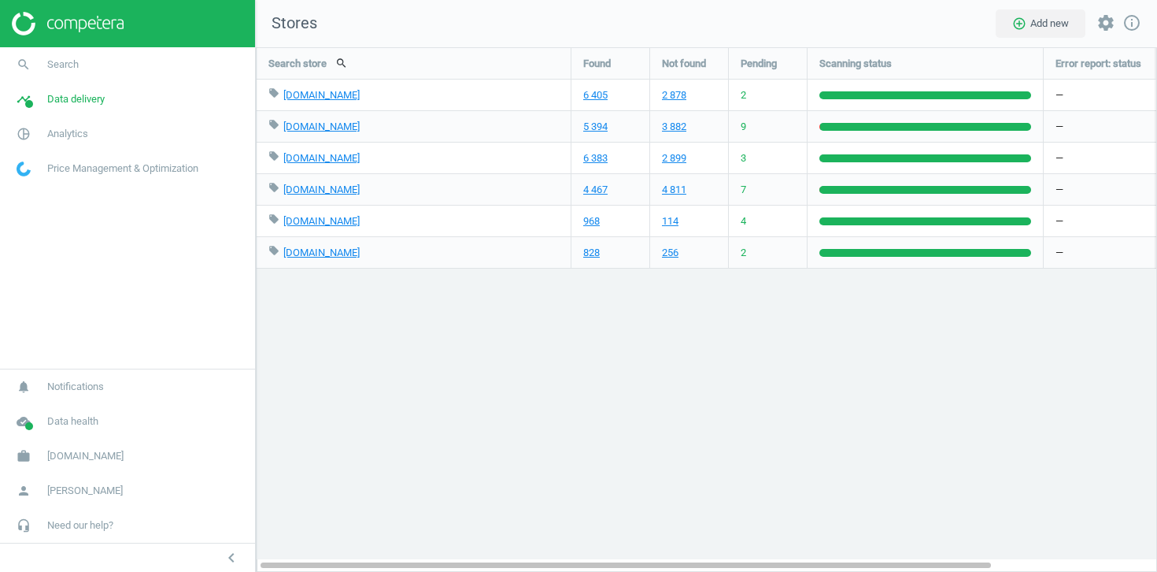
scroll to position [525, 902]
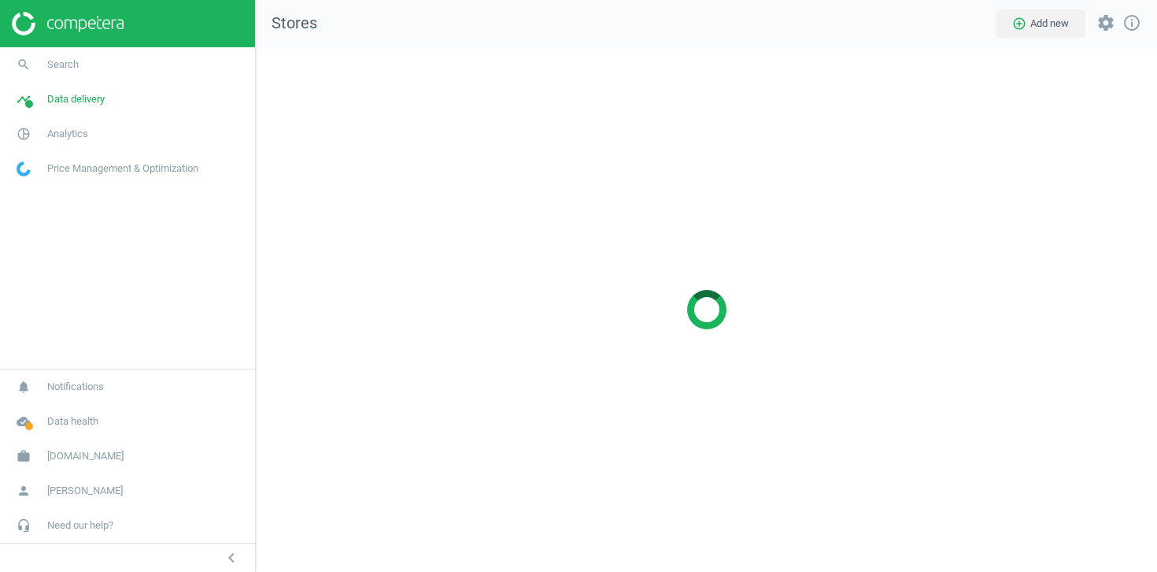
scroll to position [525, 902]
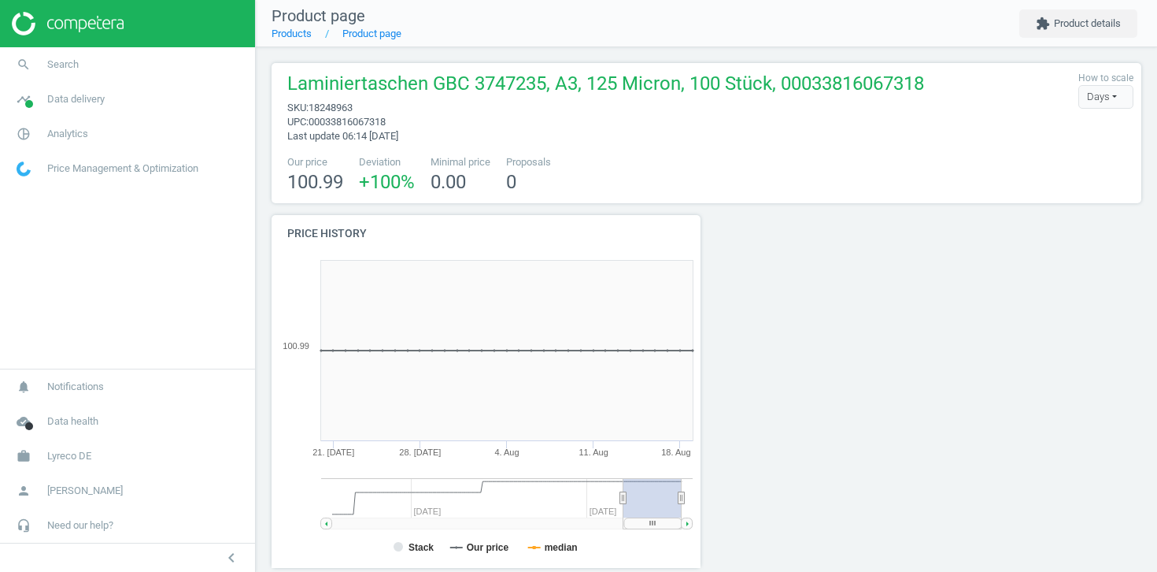
click at [353, 109] on span "18248963" at bounding box center [331, 108] width 44 height 12
copy span "18248963"
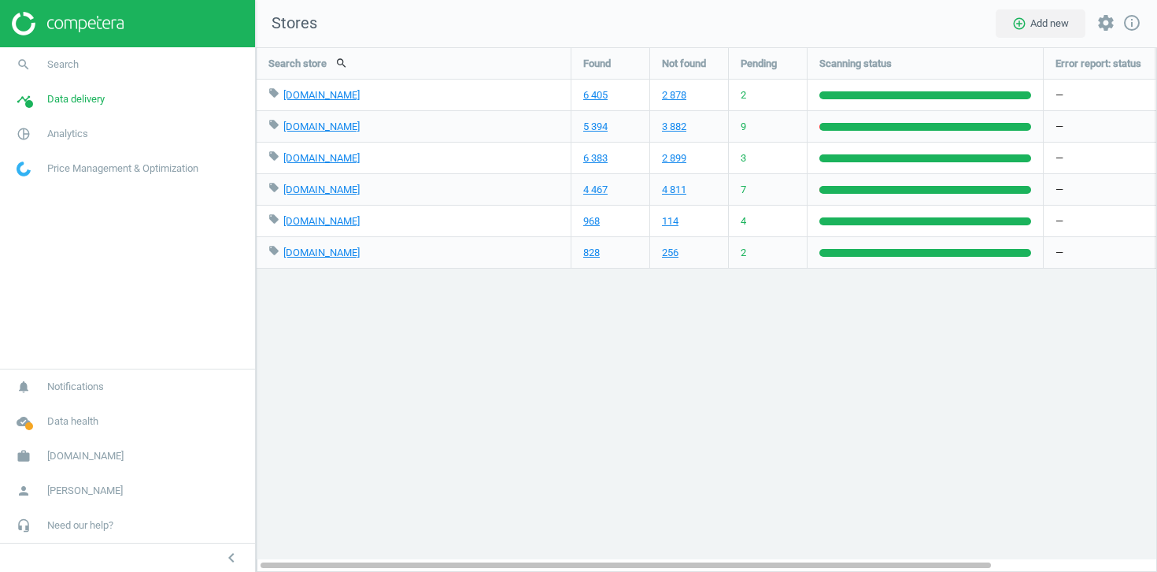
scroll to position [525, 902]
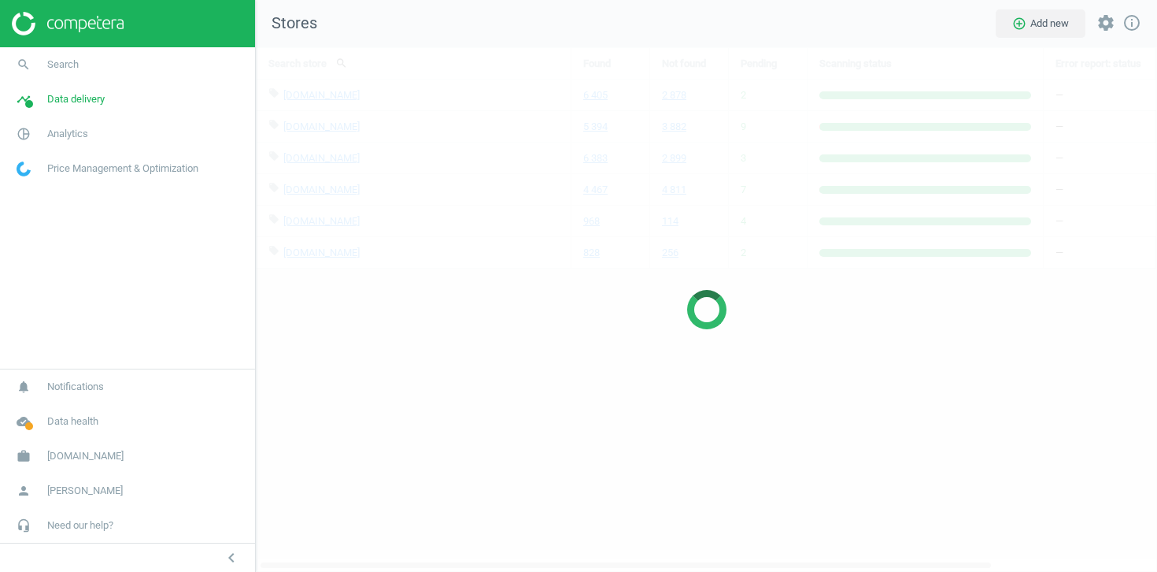
scroll to position [525, 902]
